Goal: Task Accomplishment & Management: Manage account settings

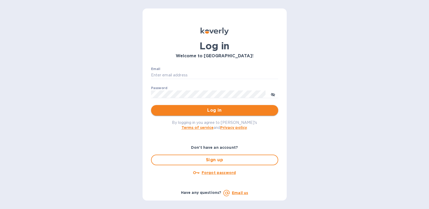
type input "[PERSON_NAME][EMAIL_ADDRESS][DOMAIN_NAME]"
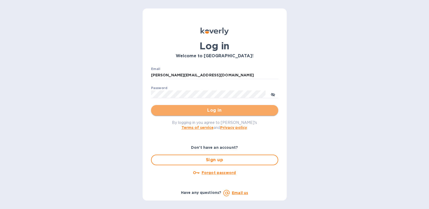
click at [215, 110] on span "Log in" at bounding box center [214, 110] width 119 height 6
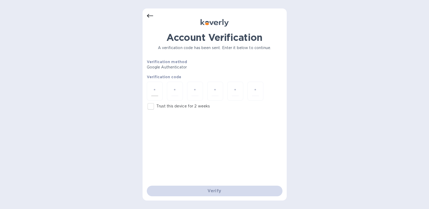
click at [157, 93] on div at bounding box center [155, 91] width 16 height 19
type input "2"
type input "5"
type input "0"
type input "6"
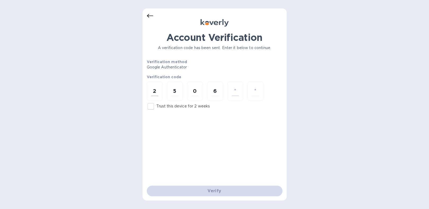
type input "3"
type input "8"
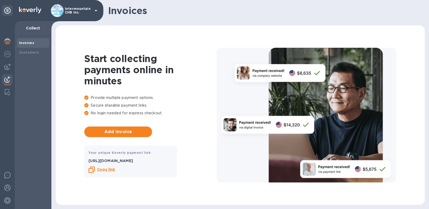
click at [97, 8] on icon at bounding box center [96, 10] width 6 height 6
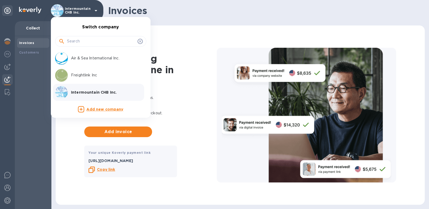
click at [79, 59] on p "Air & Sea International Inc." at bounding box center [104, 58] width 67 height 6
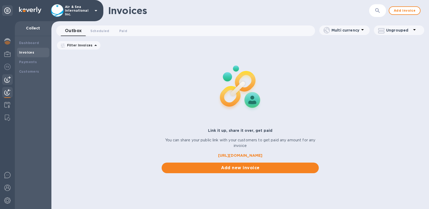
click at [7, 79] on img at bounding box center [7, 79] width 6 height 6
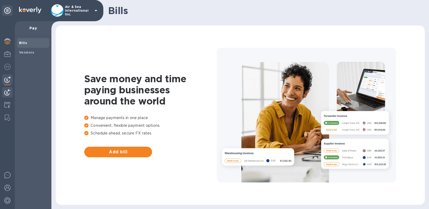
click at [9, 97] on div at bounding box center [7, 93] width 11 height 12
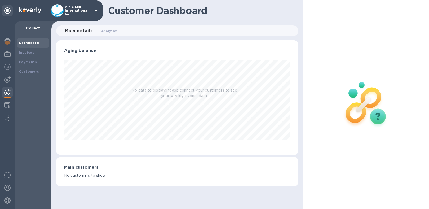
scroll to position [115, 242]
click at [27, 63] on b "Payments" at bounding box center [28, 62] width 18 height 4
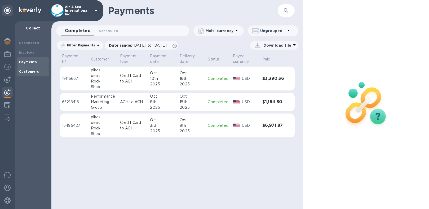
click at [24, 71] on b "Customers" at bounding box center [29, 71] width 20 height 4
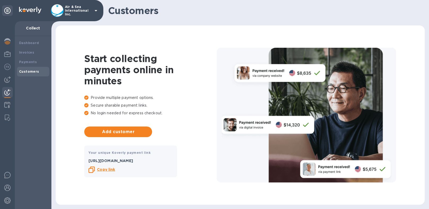
click at [108, 170] on b "Copy link" at bounding box center [106, 169] width 18 height 4
